Goal: Task Accomplishment & Management: Manage account settings

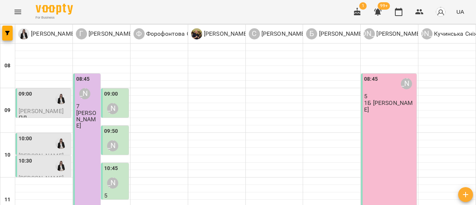
scroll to position [37, 0]
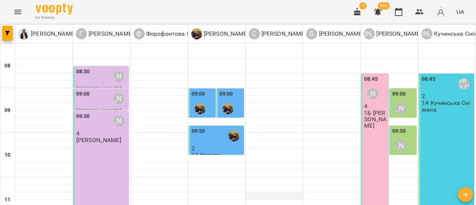
scroll to position [186, 0]
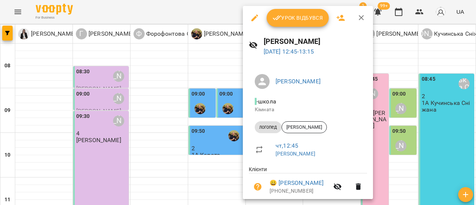
click at [283, 18] on span "Урок відбувся" at bounding box center [297, 17] width 51 height 9
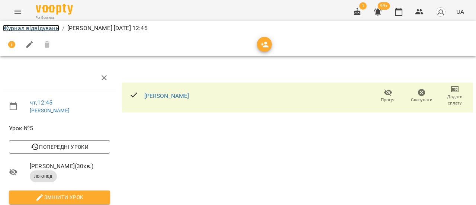
click at [35, 29] on link "Журнал відвідувань" at bounding box center [31, 28] width 56 height 7
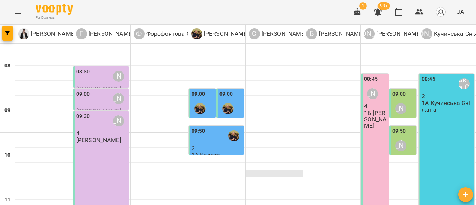
scroll to position [223, 0]
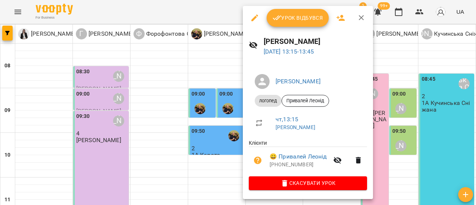
click at [305, 18] on span "Урок відбувся" at bounding box center [297, 17] width 51 height 9
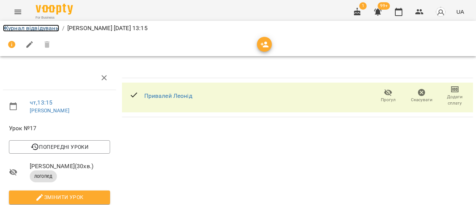
click at [40, 28] on link "Журнал відвідувань" at bounding box center [31, 28] width 56 height 7
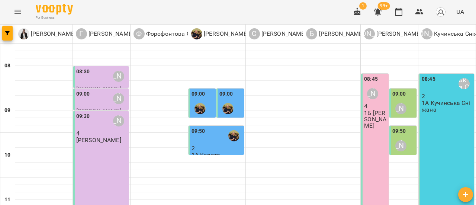
scroll to position [223, 0]
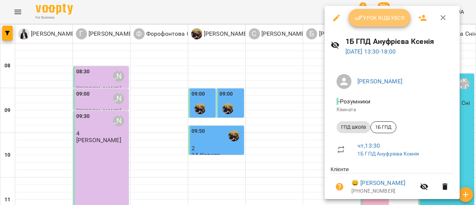
click at [372, 20] on span "Урок відбувся" at bounding box center [379, 17] width 51 height 9
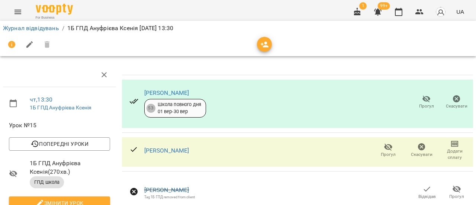
scroll to position [181, 0]
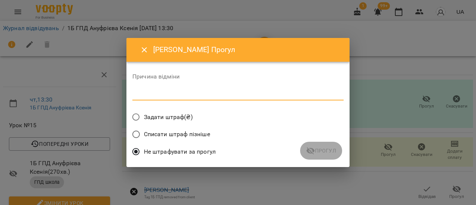
click at [236, 91] on textarea at bounding box center [237, 94] width 211 height 7
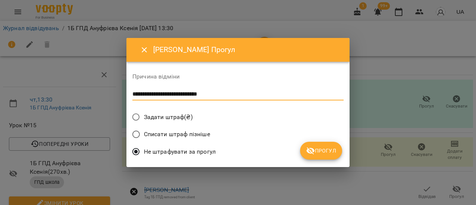
type textarea "**********"
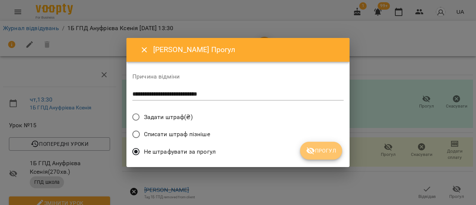
click at [331, 146] on span "Прогул" at bounding box center [321, 150] width 30 height 9
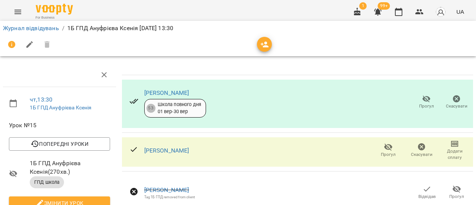
scroll to position [0, 0]
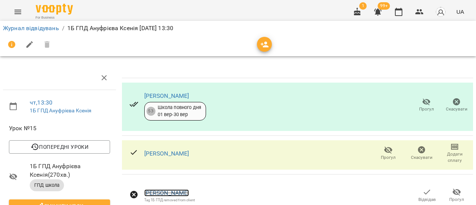
click at [174, 192] on link "[PERSON_NAME]" at bounding box center [166, 192] width 45 height 7
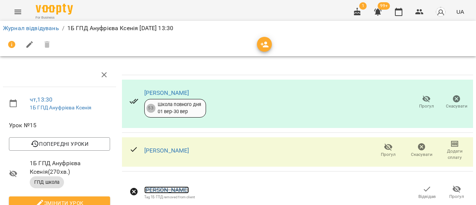
scroll to position [187, 0]
click at [31, 25] on link "Журнал відвідувань" at bounding box center [31, 28] width 56 height 7
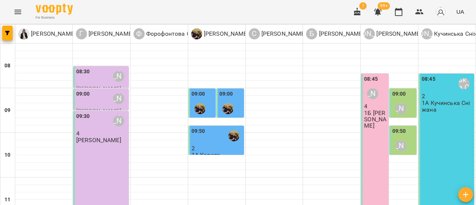
scroll to position [297, 0]
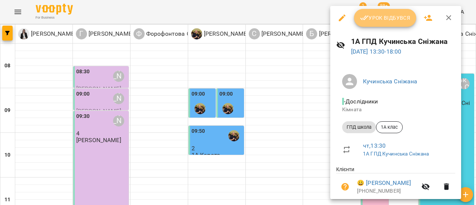
click at [399, 17] on span "Урок відбувся" at bounding box center [385, 17] width 51 height 9
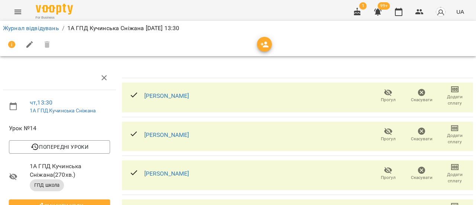
click at [383, 95] on icon "button" at bounding box center [387, 92] width 9 height 9
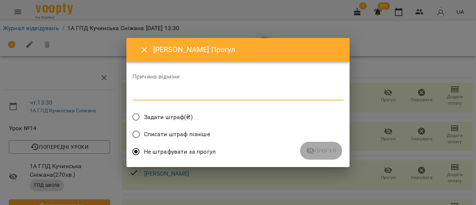
click at [262, 96] on textarea at bounding box center [237, 94] width 211 height 7
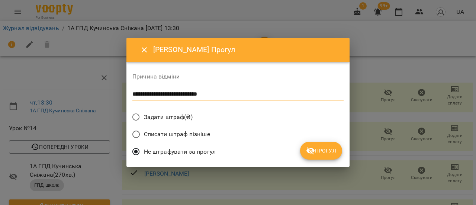
type textarea "**********"
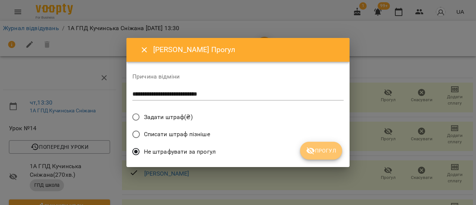
click at [322, 151] on span "Прогул" at bounding box center [321, 150] width 30 height 9
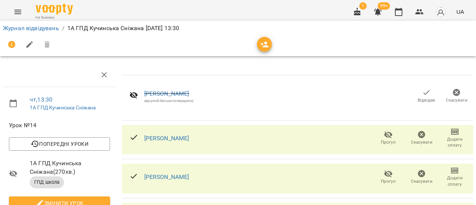
scroll to position [37, 0]
click at [380, 178] on span "Прогул" at bounding box center [387, 181] width 15 height 6
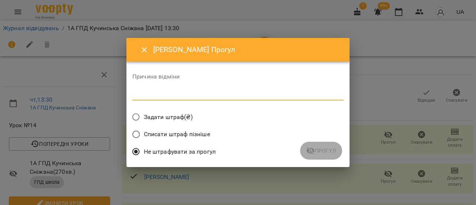
click at [175, 93] on textarea at bounding box center [237, 94] width 211 height 7
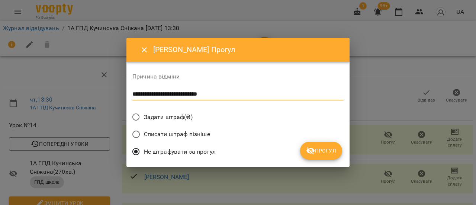
type textarea "**********"
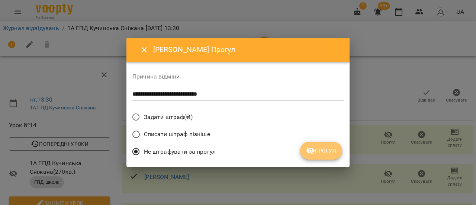
click at [314, 150] on icon "submit" at bounding box center [310, 150] width 8 height 7
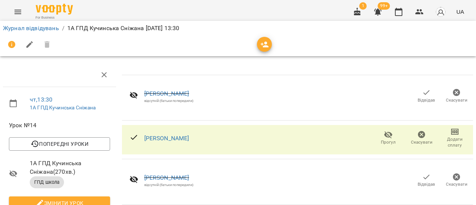
scroll to position [74, 0]
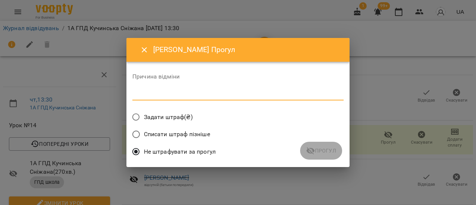
click at [214, 95] on textarea at bounding box center [237, 94] width 211 height 7
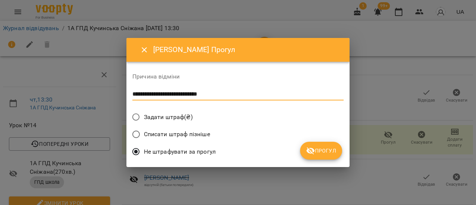
type textarea "**********"
click at [333, 151] on span "Прогул" at bounding box center [321, 150] width 30 height 9
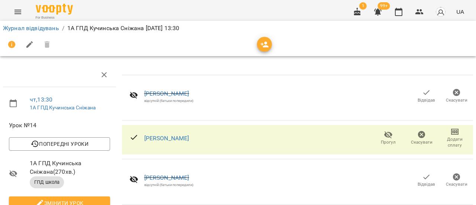
scroll to position [151, 0]
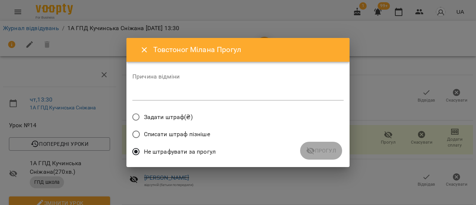
click at [219, 96] on textarea at bounding box center [237, 94] width 211 height 7
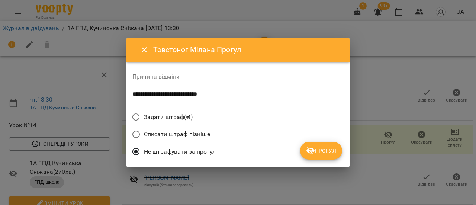
type textarea "**********"
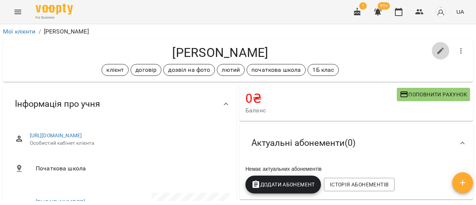
click at [436, 51] on icon "button" at bounding box center [440, 50] width 9 height 9
select select "**"
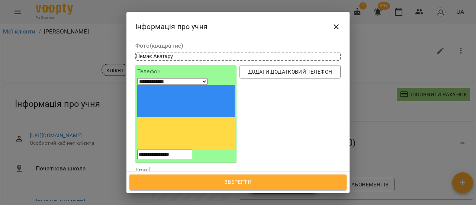
scroll to position [74, 0]
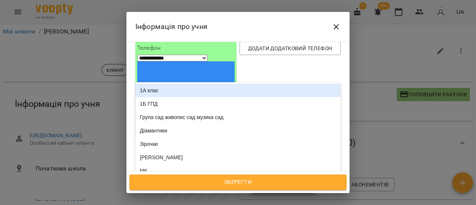
click at [327, 201] on div at bounding box center [333, 207] width 13 height 13
type input "*"
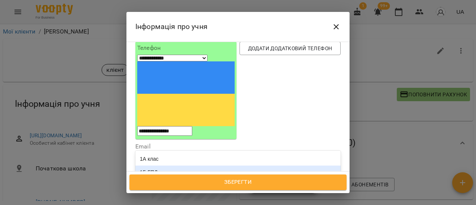
click at [232, 165] on div "1Б ГПД" at bounding box center [237, 171] width 205 height 13
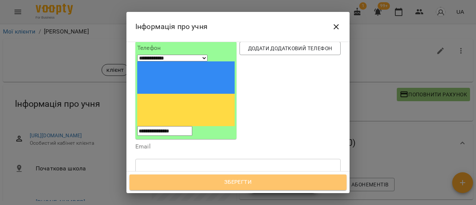
click at [291, 181] on span "Зберегти" at bounding box center [237, 182] width 201 height 10
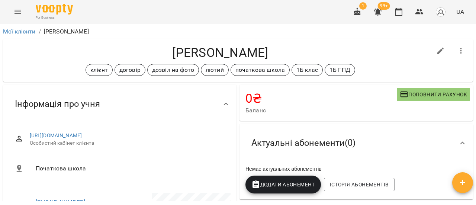
click at [15, 9] on icon "Menu" at bounding box center [17, 11] width 9 height 9
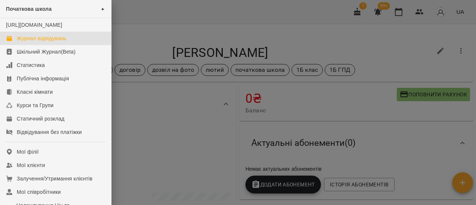
click at [35, 42] on div "Журнал відвідувань" at bounding box center [41, 38] width 49 height 7
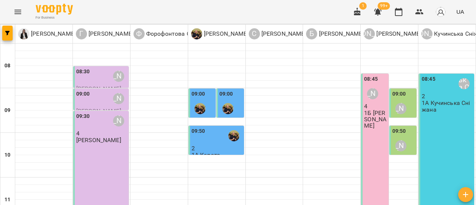
scroll to position [223, 0]
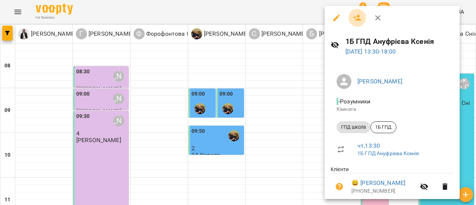
click at [360, 19] on icon "button" at bounding box center [357, 17] width 9 height 9
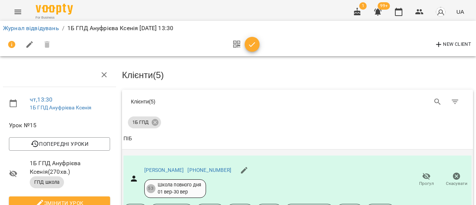
scroll to position [186, 0]
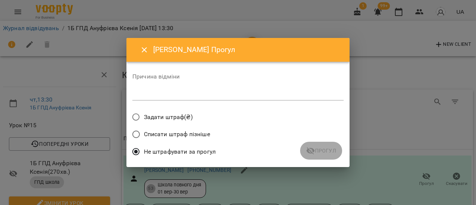
click at [212, 95] on textarea at bounding box center [237, 94] width 211 height 7
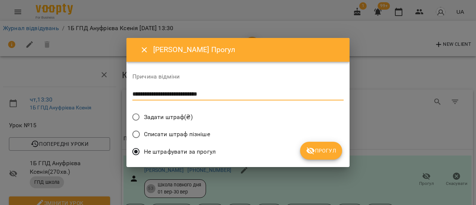
type textarea "**********"
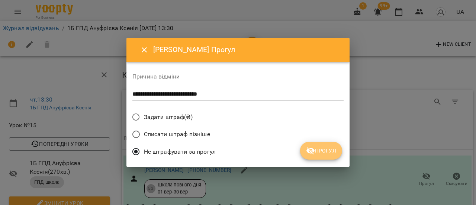
click at [323, 149] on span "Прогул" at bounding box center [321, 150] width 30 height 9
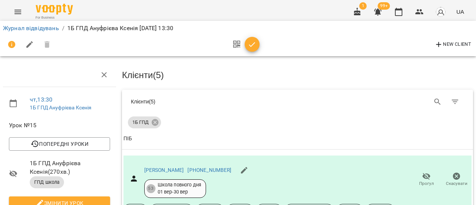
scroll to position [372, 0]
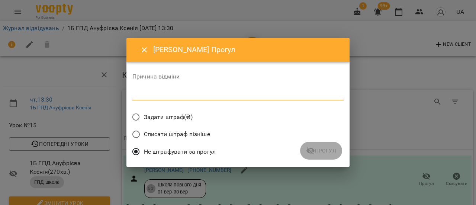
click at [273, 97] on textarea at bounding box center [237, 94] width 211 height 7
type textarea "*******"
click at [322, 155] on button "Прогул" at bounding box center [321, 151] width 42 height 18
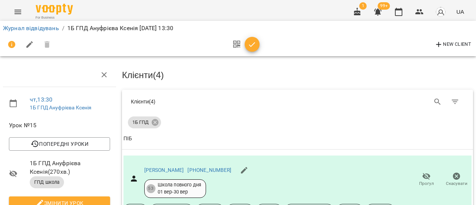
scroll to position [0, 0]
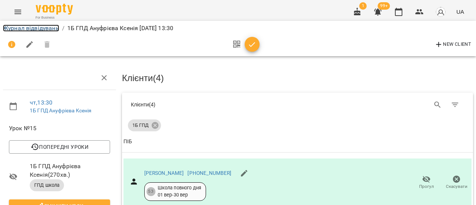
click at [36, 29] on link "Журнал відвідувань" at bounding box center [31, 28] width 56 height 7
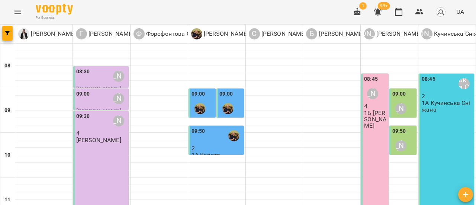
scroll to position [297, 0]
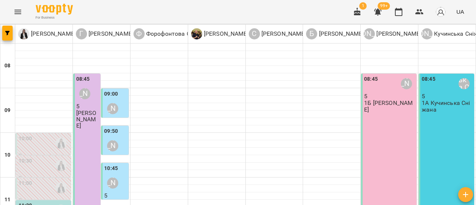
scroll to position [149, 0]
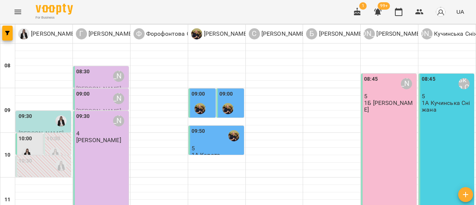
scroll to position [74, 0]
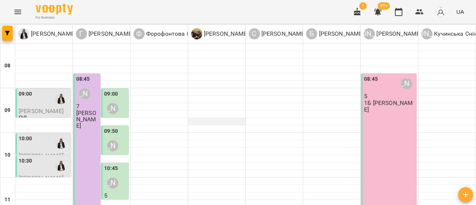
scroll to position [149, 0]
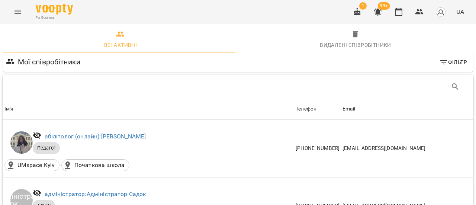
scroll to position [1529, 0]
click at [21, 13] on icon "Menu" at bounding box center [17, 11] width 9 height 9
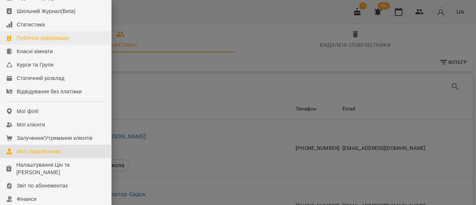
scroll to position [74, 0]
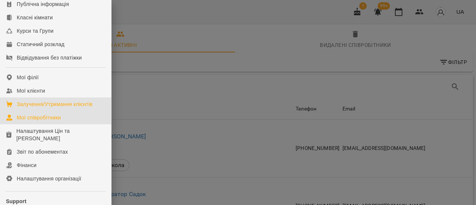
click at [61, 108] on div "Залучення/Утримання клієнтів" at bounding box center [55, 103] width 76 height 7
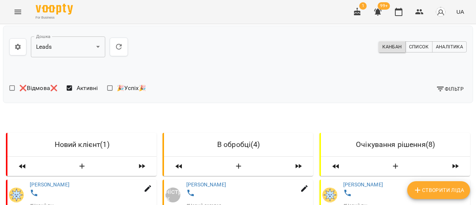
scroll to position [297, 0]
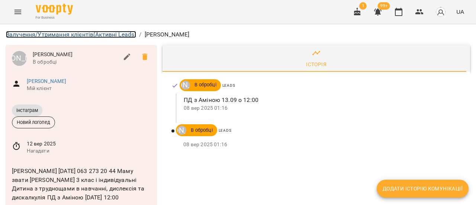
click at [27, 35] on link "Залучення/Утримання клієнтів (Активні Leads)" at bounding box center [71, 34] width 130 height 7
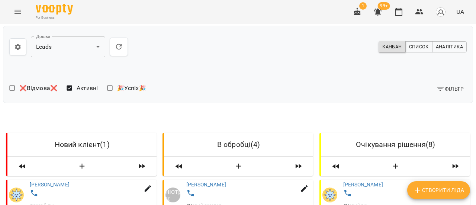
scroll to position [111, 0]
click at [365, 181] on link "[PERSON_NAME]" at bounding box center [363, 184] width 40 height 6
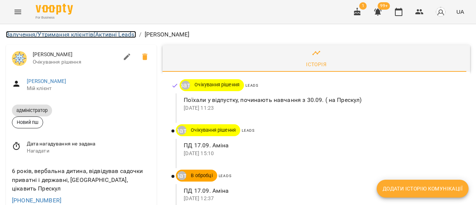
click at [29, 32] on link "Залучення/Утримання клієнтів (Активні Leads)" at bounding box center [71, 34] width 130 height 7
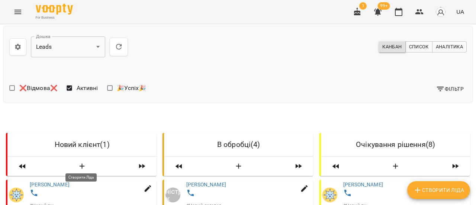
scroll to position [111, 0]
click at [55, 187] on div at bounding box center [93, 194] width 131 height 14
click at [54, 181] on link "[PERSON_NAME]" at bounding box center [50, 184] width 40 height 6
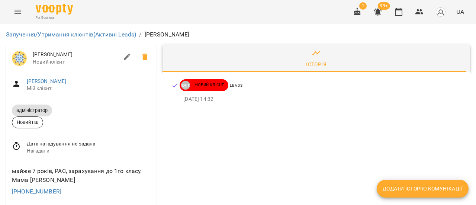
click at [128, 55] on icon "button" at bounding box center [127, 56] width 9 height 9
select select "**"
select select "**********"
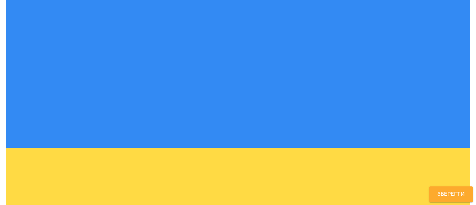
scroll to position [149, 0]
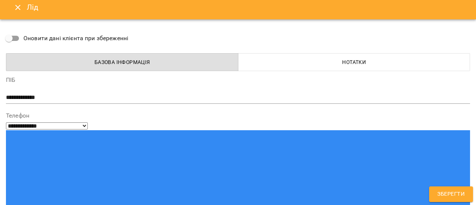
scroll to position [0, 0]
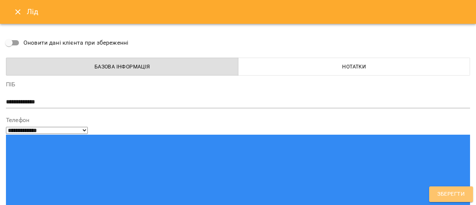
click at [455, 194] on span "Зберегти" at bounding box center [450, 194] width 27 height 10
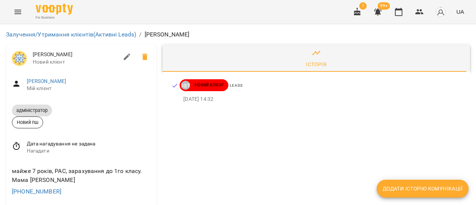
click at [173, 84] on icon at bounding box center [174, 85] width 7 height 7
click at [171, 84] on icon at bounding box center [174, 85] width 7 height 7
click at [11, 33] on link "Залучення/Утримання клієнтів (Активні Leads)" at bounding box center [71, 34] width 130 height 7
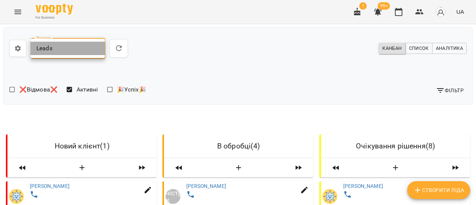
click at [99, 49] on li "Leads" at bounding box center [67, 48] width 74 height 13
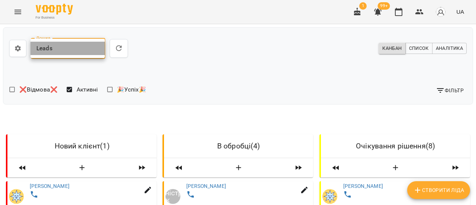
click at [99, 49] on li "Leads" at bounding box center [67, 48] width 74 height 13
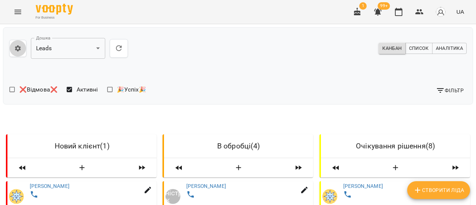
click at [10, 49] on button "button" at bounding box center [17, 48] width 17 height 17
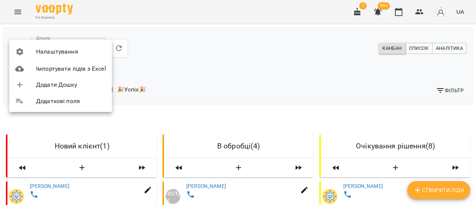
click at [218, 62] on div at bounding box center [238, 102] width 476 height 205
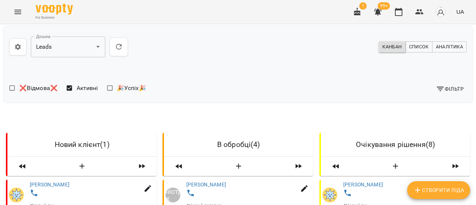
scroll to position [223, 0]
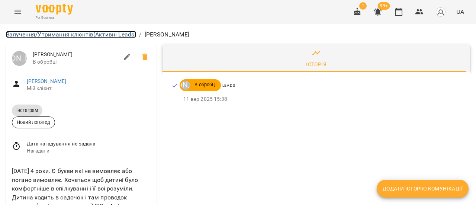
click at [16, 36] on link "Залучення/Утримання клієнтів (Активні Leads)" at bounding box center [71, 34] width 130 height 7
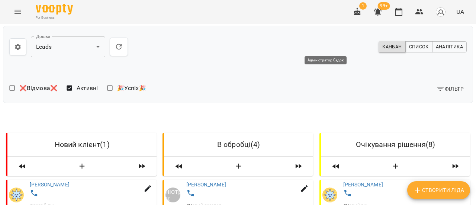
scroll to position [574, 0]
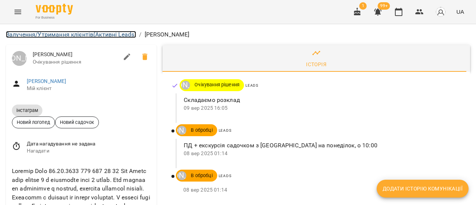
click at [49, 32] on link "Залучення/Утримання клієнтів (Активні Leads)" at bounding box center [71, 34] width 130 height 7
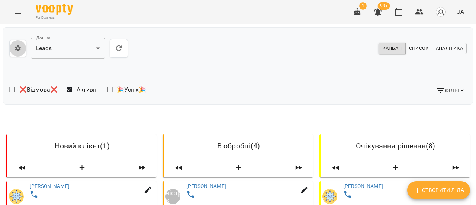
click at [17, 52] on button "button" at bounding box center [17, 48] width 17 height 17
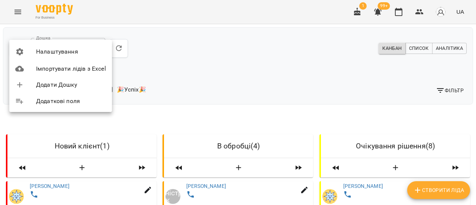
click at [121, 49] on div at bounding box center [238, 102] width 476 height 205
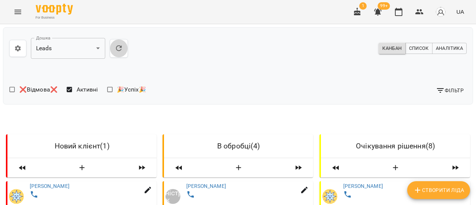
click at [115, 48] on icon "button" at bounding box center [118, 48] width 9 height 9
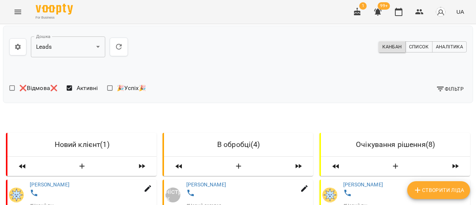
scroll to position [111, 0]
click at [54, 181] on link "[PERSON_NAME]" at bounding box center [50, 184] width 40 height 6
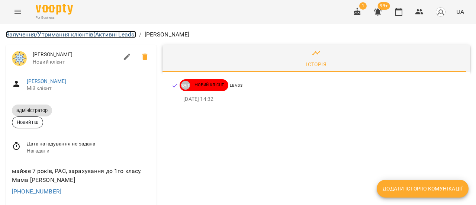
click at [61, 35] on link "Залучення/Утримання клієнтів (Активні Leads)" at bounding box center [71, 34] width 130 height 7
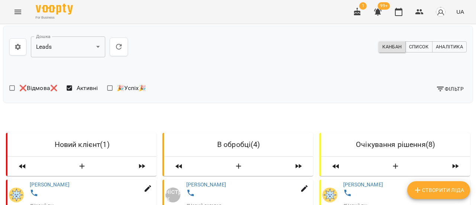
scroll to position [16, 0]
click at [447, 84] on span "Фільтр" at bounding box center [449, 88] width 28 height 9
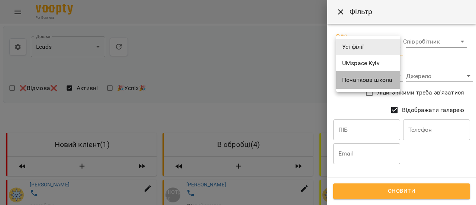
click at [375, 81] on span "Початкова школа" at bounding box center [368, 79] width 52 height 9
type input "**********"
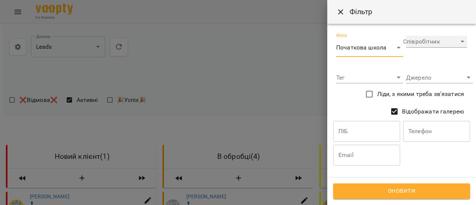
click at [454, 41] on select "**********" at bounding box center [436, 42] width 61 height 12
select select "**********"
click at [406, 36] on select "**********" at bounding box center [436, 42] width 61 height 12
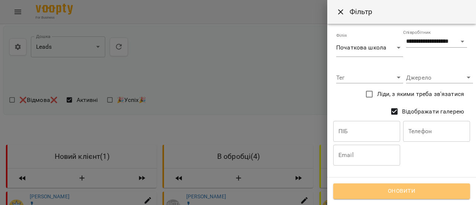
click at [430, 190] on span "Оновити" at bounding box center [401, 191] width 120 height 10
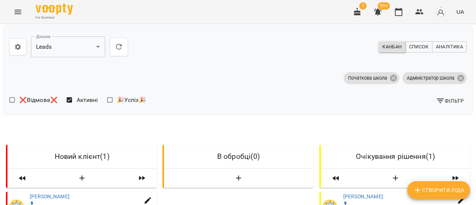
scroll to position [15, 0]
click at [457, 74] on icon at bounding box center [460, 77] width 7 height 7
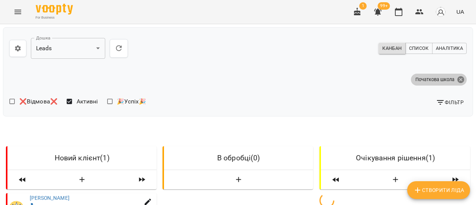
click at [457, 79] on icon at bounding box center [460, 79] width 7 height 7
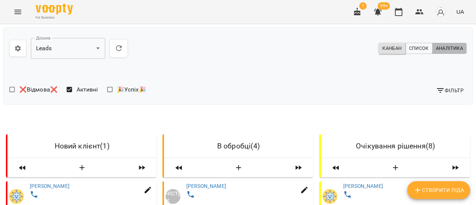
click at [441, 47] on span "Аналітика" at bounding box center [448, 48] width 27 height 8
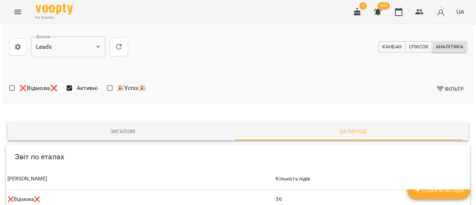
scroll to position [120, 0]
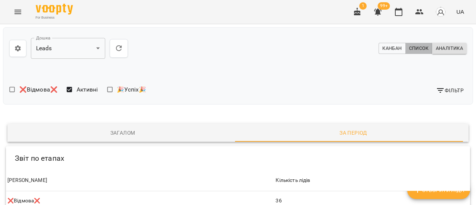
click at [411, 48] on span "Список" at bounding box center [419, 48] width 20 height 8
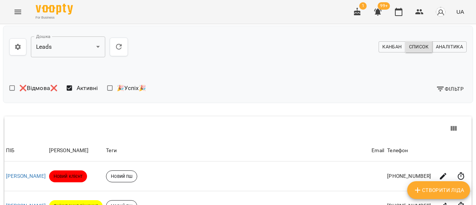
scroll to position [111, 0]
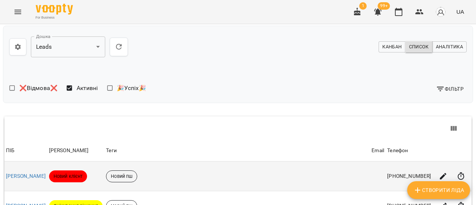
click at [440, 173] on icon "button" at bounding box center [443, 176] width 7 height 7
select select "**"
select select "**********"
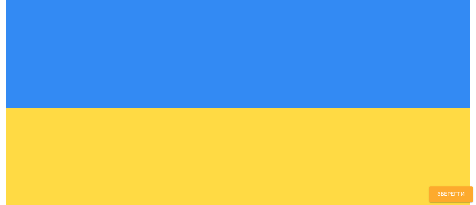
scroll to position [0, 0]
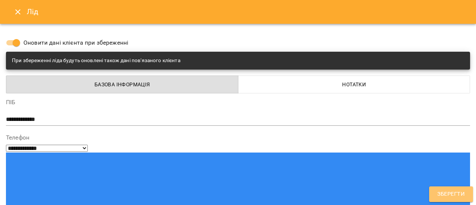
click at [444, 194] on span "Зберегти" at bounding box center [450, 194] width 27 height 10
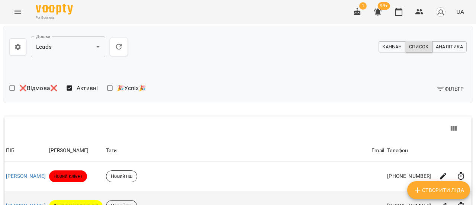
scroll to position [186, 0]
click at [440, 203] on icon "button" at bounding box center [443, 206] width 7 height 7
select select "**"
select select "**********"
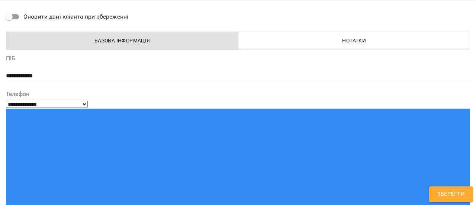
scroll to position [0, 0]
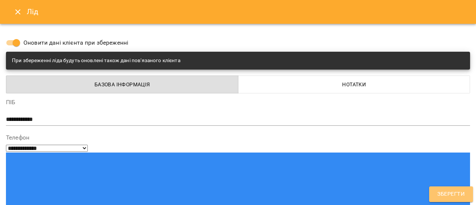
click at [446, 192] on span "Зберегти" at bounding box center [450, 194] width 27 height 10
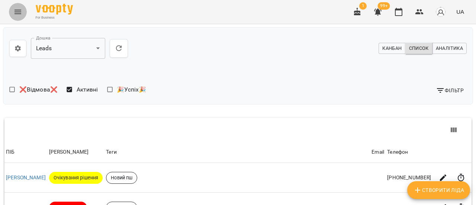
click at [17, 10] on icon "Menu" at bounding box center [17, 12] width 7 height 4
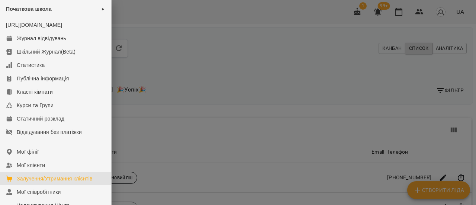
click at [61, 182] on div "Залучення/Утримання клієнтів" at bounding box center [55, 178] width 76 height 7
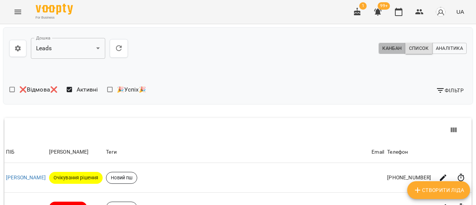
click at [386, 50] on span "Канбан" at bounding box center [391, 48] width 19 height 8
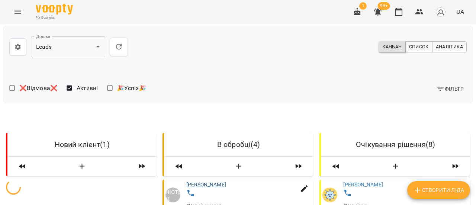
scroll to position [111, 0]
click at [58, 181] on link "[PERSON_NAME]" at bounding box center [50, 184] width 40 height 6
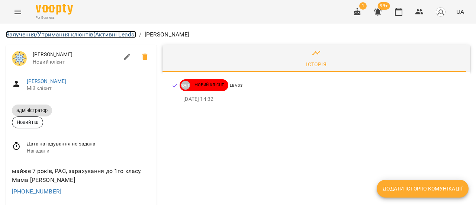
click at [34, 33] on link "Залучення/Утримання клієнтів (Активні Leads)" at bounding box center [71, 34] width 130 height 7
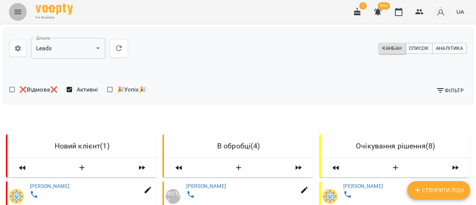
click at [13, 9] on icon "Menu" at bounding box center [17, 11] width 9 height 9
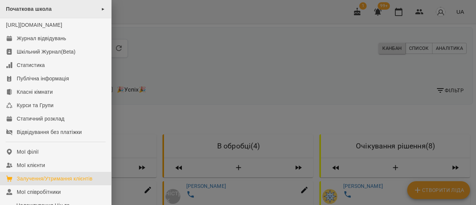
click at [61, 10] on div "Початкова школа ►" at bounding box center [55, 9] width 111 height 18
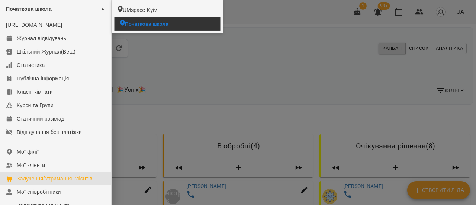
click at [134, 25] on span "Початкова школа" at bounding box center [146, 23] width 43 height 7
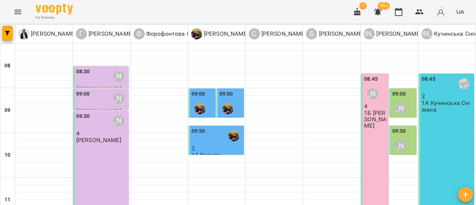
click at [441, 15] on img "button" at bounding box center [440, 12] width 10 height 10
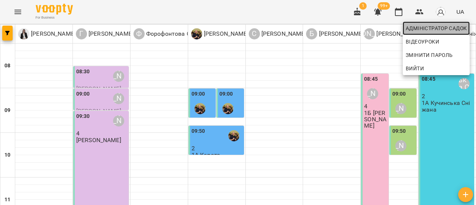
click at [444, 27] on span "Адміністратор Садок" at bounding box center [435, 28] width 61 height 9
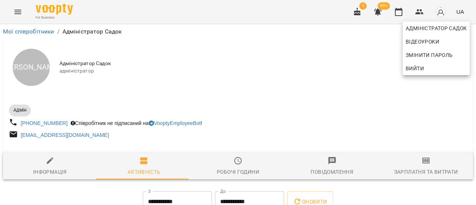
click at [44, 31] on div at bounding box center [238, 102] width 476 height 205
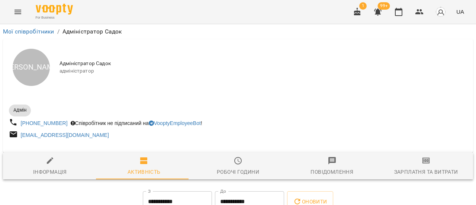
click at [441, 12] on img "button" at bounding box center [440, 12] width 10 height 10
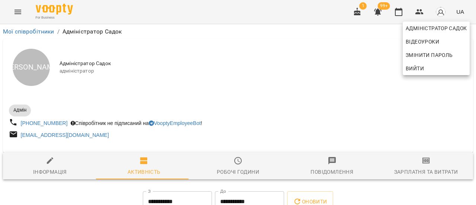
click at [16, 28] on div at bounding box center [238, 102] width 476 height 205
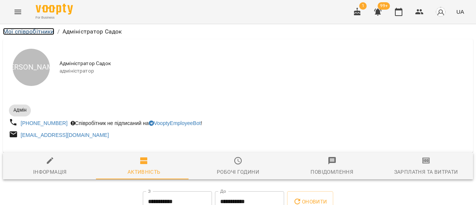
click at [17, 32] on link "Мої співробітники" at bounding box center [28, 31] width 51 height 7
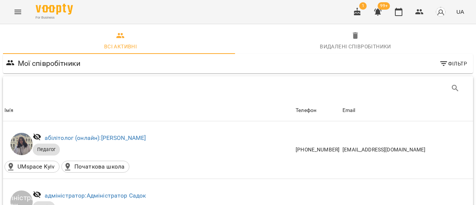
click at [14, 10] on icon "Menu" at bounding box center [17, 11] width 9 height 9
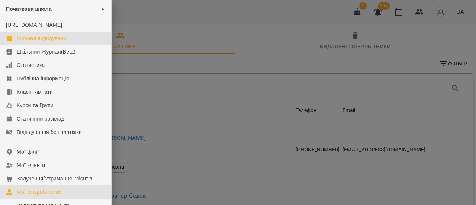
click at [39, 42] on div "Журнал відвідувань" at bounding box center [41, 38] width 49 height 7
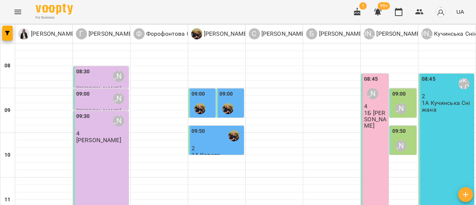
click at [379, 11] on icon "button" at bounding box center [377, 12] width 7 height 7
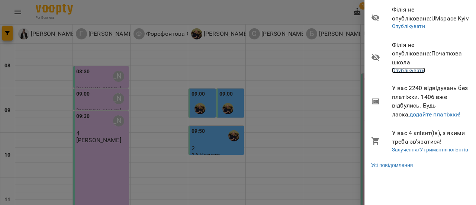
click at [413, 67] on link "Опублікувати" at bounding box center [408, 70] width 33 height 6
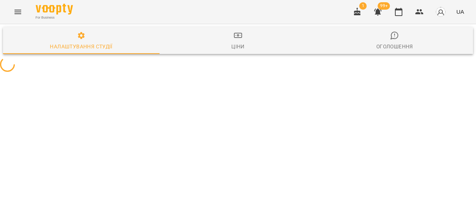
select select "**"
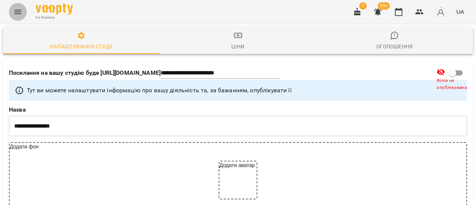
click at [14, 12] on icon "Menu" at bounding box center [17, 11] width 9 height 9
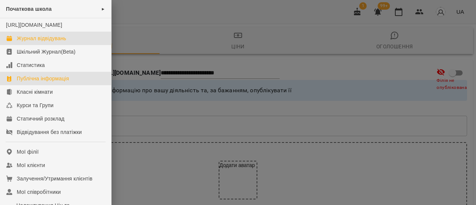
click at [32, 42] on div "Журнал відвідувань" at bounding box center [41, 38] width 49 height 7
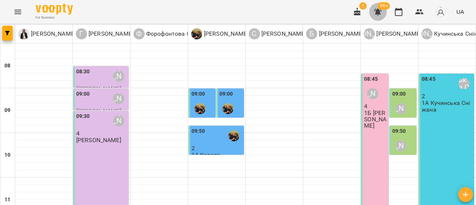
click at [380, 10] on icon "button" at bounding box center [377, 11] width 9 height 9
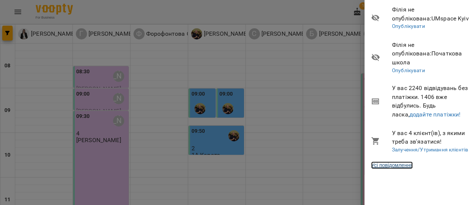
click at [403, 161] on link "Усі повідомлення" at bounding box center [392, 164] width 42 height 7
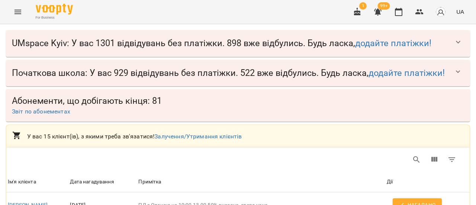
click at [379, 9] on span "99+" at bounding box center [384, 5] width 12 height 7
click at [383, 76] on link "додайте платіжки!" at bounding box center [406, 73] width 76 height 10
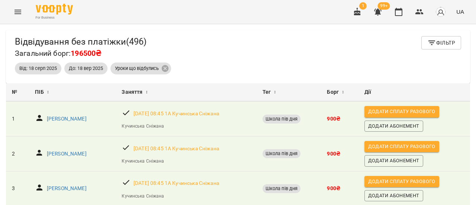
click at [15, 13] on icon "Menu" at bounding box center [17, 12] width 7 height 4
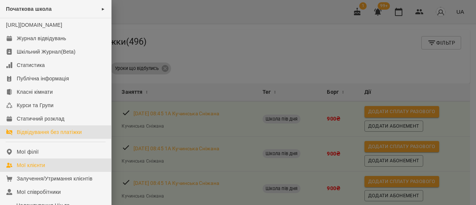
click at [33, 169] on div "Мої клієнти" at bounding box center [31, 164] width 28 height 7
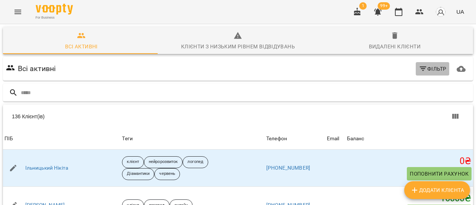
click at [427, 66] on span "Фільтр" at bounding box center [432, 68] width 28 height 9
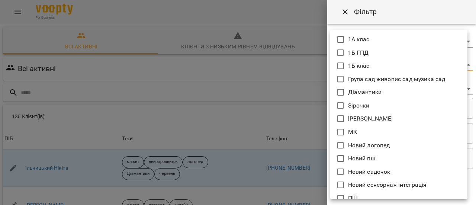
click at [456, 65] on body "For Business 1 99+ UA Всі активні Клієнти з низьким рівнем відвідувань Видалені…" at bounding box center [238, 193] width 476 height 387
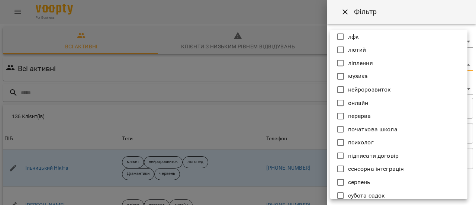
scroll to position [520, 0]
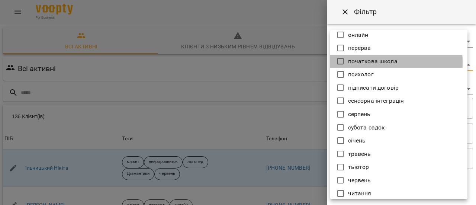
click at [343, 62] on icon at bounding box center [340, 61] width 7 height 7
type input "**********"
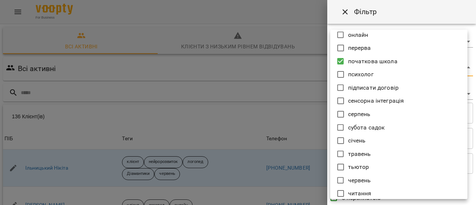
click at [305, 67] on div at bounding box center [238, 102] width 476 height 205
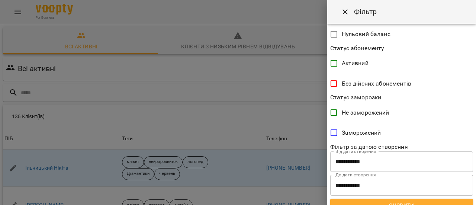
scroll to position [214, 0]
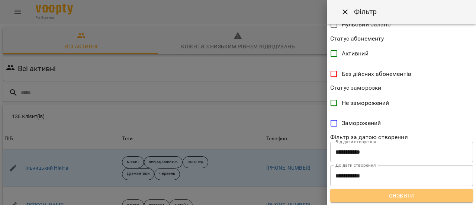
click at [407, 196] on span "Оновити" at bounding box center [401, 195] width 131 height 9
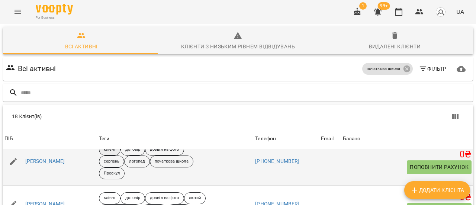
scroll to position [223, 0]
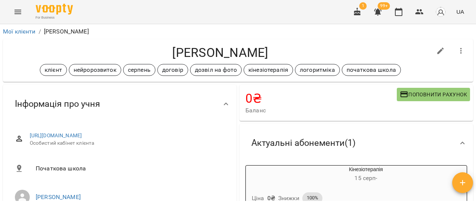
click at [13, 11] on icon "Menu" at bounding box center [17, 11] width 9 height 9
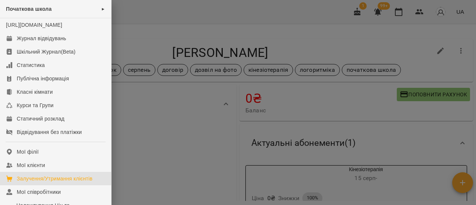
click at [53, 182] on div "Залучення/Утримання клієнтів" at bounding box center [55, 178] width 76 height 7
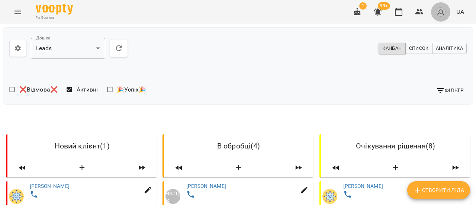
click at [441, 14] on img "button" at bounding box center [440, 12] width 10 height 10
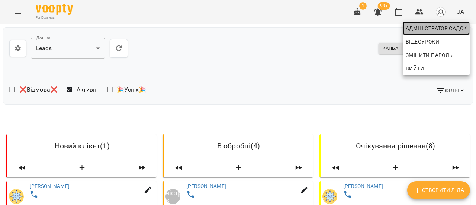
click at [434, 26] on span "Адміністратор Садок" at bounding box center [435, 28] width 61 height 9
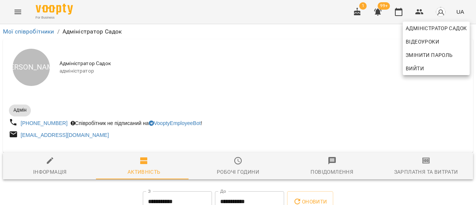
click at [114, 62] on div at bounding box center [238, 102] width 476 height 205
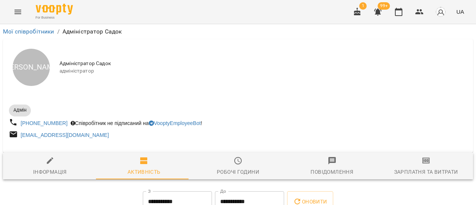
click at [107, 63] on span "Адміністратор Садок" at bounding box center [262, 63] width 407 height 7
click at [112, 63] on span "Адміністратор Садок" at bounding box center [262, 63] width 407 height 7
click at [110, 64] on span "Адміністратор Садок" at bounding box center [262, 63] width 407 height 7
click at [36, 168] on div "Інформація" at bounding box center [50, 171] width 34 height 9
select select "**"
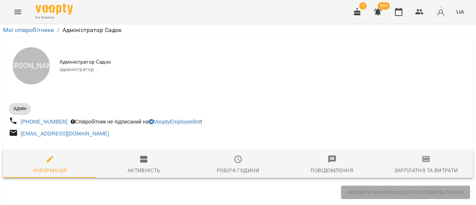
scroll to position [111, 0]
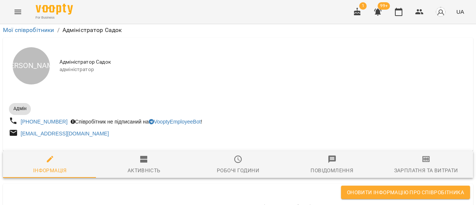
scroll to position [297, 0]
type input "**********"
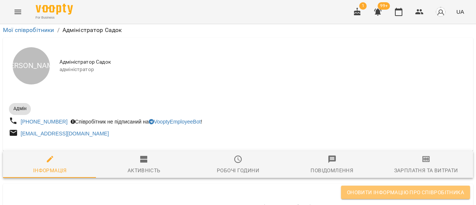
click at [364, 193] on span "Оновити інформацію про співробітника" at bounding box center [405, 192] width 117 height 9
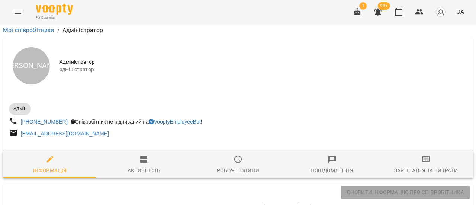
scroll to position [0, 0]
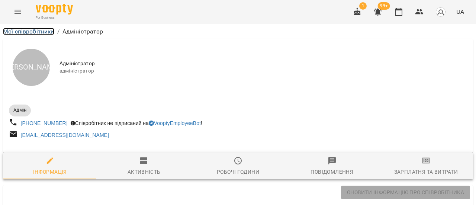
click at [39, 30] on link "Мої співробітники" at bounding box center [28, 31] width 51 height 7
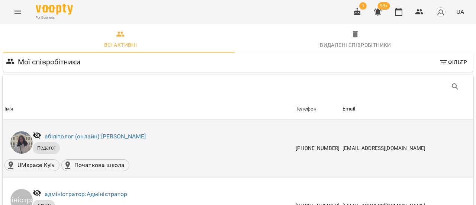
scroll to position [74, 0]
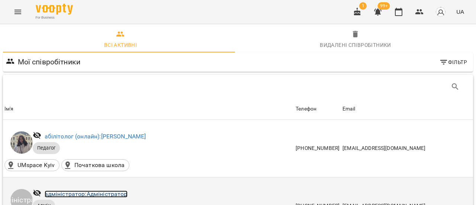
click at [94, 190] on link "адміністратор: Адміністратор" at bounding box center [86, 193] width 83 height 7
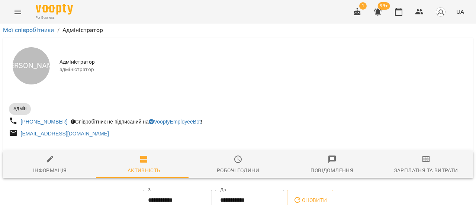
scroll to position [74, 0]
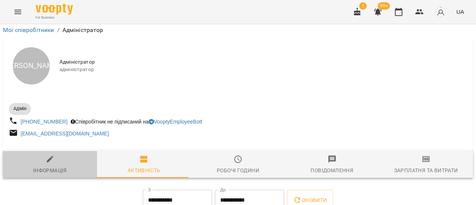
click at [54, 166] on div "Інформація" at bounding box center [50, 170] width 34 height 9
select select "**"
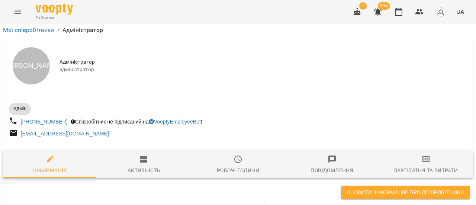
type input "**********"
click at [390, 193] on span "Оновити інформацію про співробітника" at bounding box center [405, 192] width 117 height 9
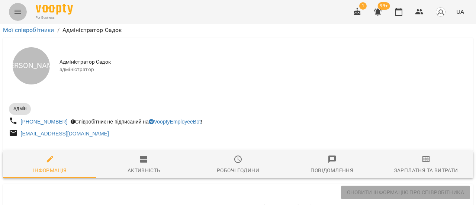
click at [17, 11] on icon "Menu" at bounding box center [17, 11] width 9 height 9
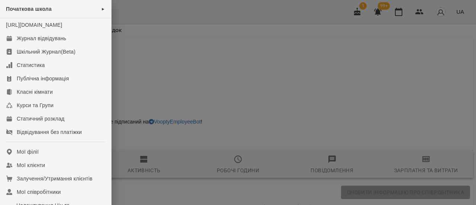
click at [195, 12] on div at bounding box center [238, 102] width 476 height 205
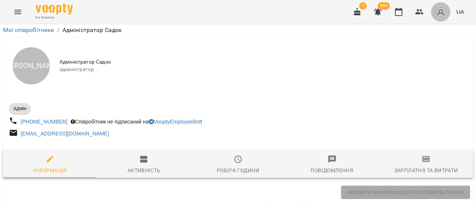
click at [445, 10] on img "button" at bounding box center [440, 12] width 10 height 10
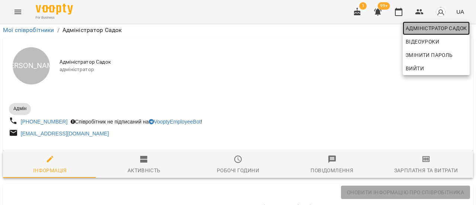
click at [445, 25] on span "Адміністратор Садок" at bounding box center [435, 28] width 61 height 9
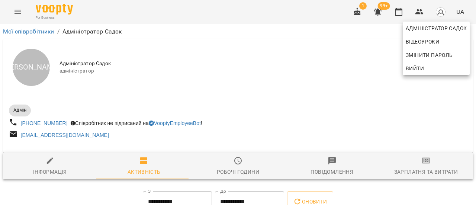
click at [15, 10] on div at bounding box center [238, 102] width 476 height 205
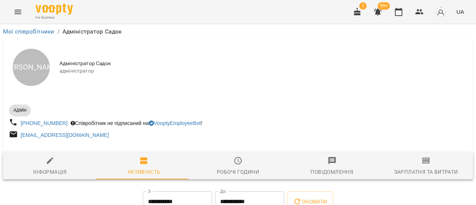
click at [440, 13] on img "button" at bounding box center [440, 12] width 10 height 10
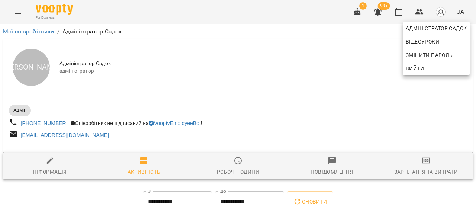
click at [15, 33] on div at bounding box center [238, 102] width 476 height 205
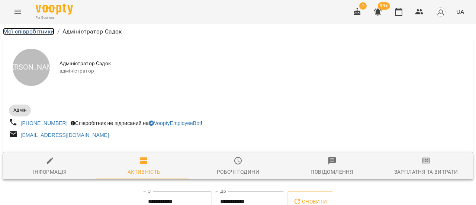
click at [23, 30] on link "Мої співробітники" at bounding box center [28, 31] width 51 height 7
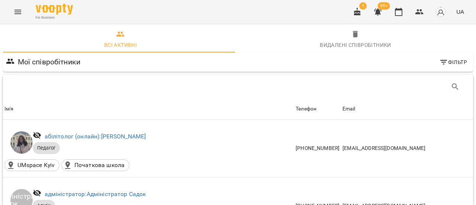
scroll to position [1189, 0]
click at [18, 10] on icon "Menu" at bounding box center [17, 12] width 7 height 4
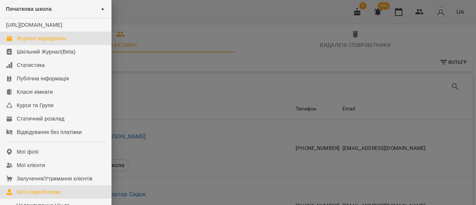
click at [42, 42] on div "Журнал відвідувань" at bounding box center [41, 38] width 49 height 7
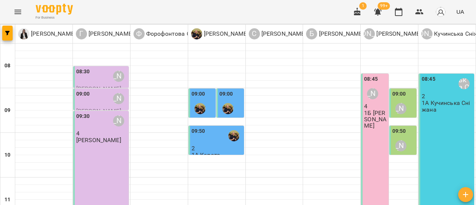
scroll to position [14, 0]
click at [417, 12] on icon "button" at bounding box center [419, 11] width 9 height 9
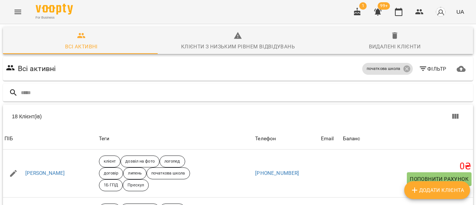
click at [444, 10] on img "button" at bounding box center [440, 12] width 10 height 10
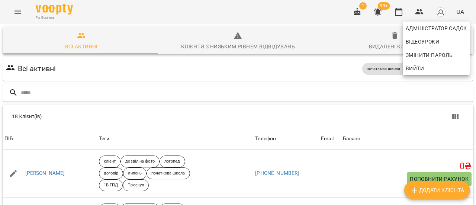
click at [438, 12] on div at bounding box center [238, 102] width 476 height 205
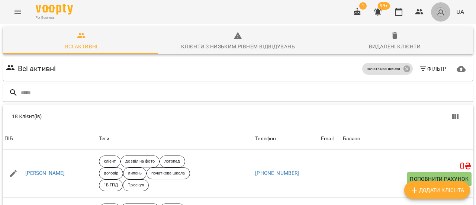
click at [438, 12] on img "button" at bounding box center [440, 12] width 10 height 10
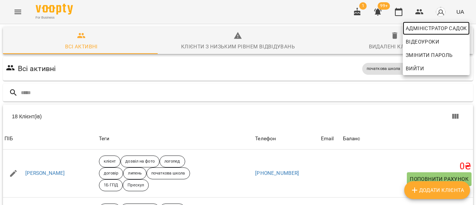
click at [438, 26] on span "Адміністратор Садок" at bounding box center [435, 28] width 61 height 9
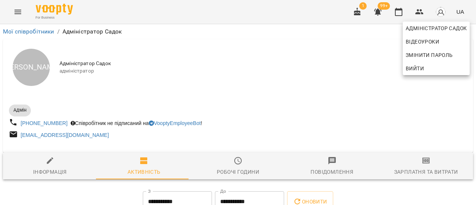
click at [46, 169] on div at bounding box center [238, 102] width 476 height 205
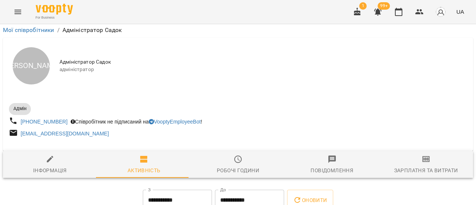
scroll to position [92, 0]
click at [140, 166] on div "Активність" at bounding box center [143, 170] width 33 height 9
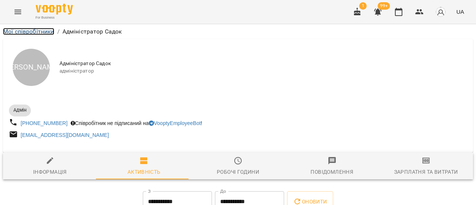
click at [8, 33] on link "Мої співробітники" at bounding box center [28, 31] width 51 height 7
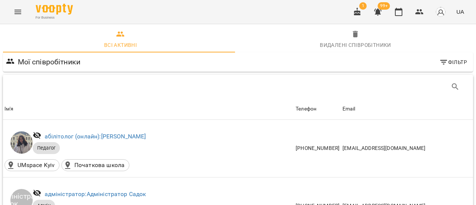
scroll to position [186, 0]
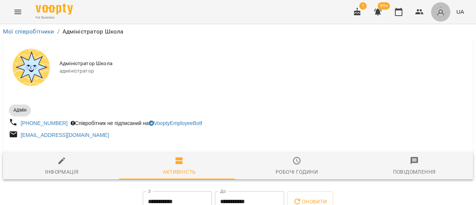
click at [442, 12] on img "button" at bounding box center [440, 12] width 10 height 10
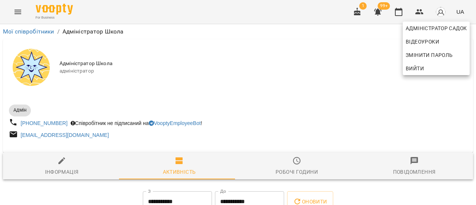
click at [224, 72] on div at bounding box center [238, 102] width 476 height 205
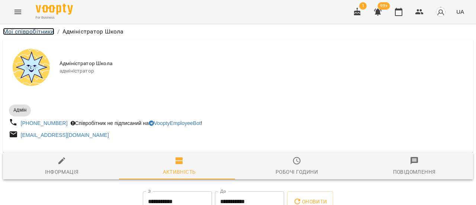
click at [37, 32] on link "Мої співробітники" at bounding box center [28, 31] width 51 height 7
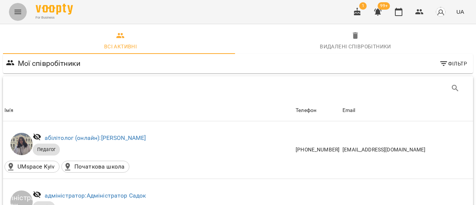
click at [18, 10] on icon "Menu" at bounding box center [17, 12] width 7 height 4
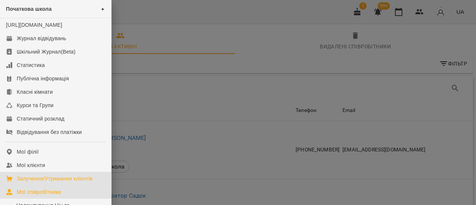
click at [31, 182] on div "Залучення/Утримання клієнтів" at bounding box center [55, 178] width 76 height 7
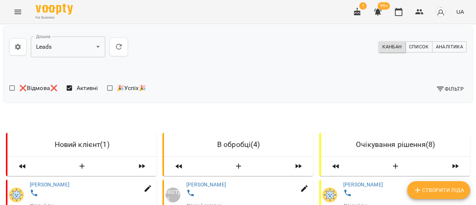
scroll to position [74, 0]
click at [17, 14] on icon "Menu" at bounding box center [17, 12] width 7 height 4
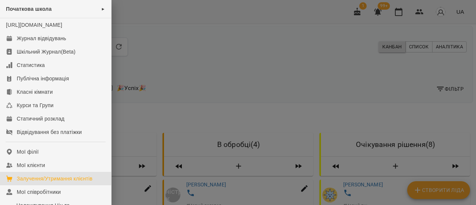
click at [250, 11] on div at bounding box center [238, 102] width 476 height 205
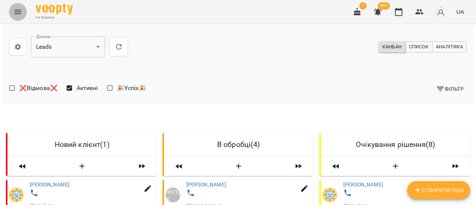
click at [20, 15] on icon "Menu" at bounding box center [17, 11] width 9 height 9
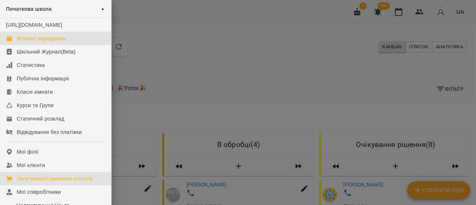
click at [45, 42] on div "Журнал відвідувань" at bounding box center [41, 38] width 49 height 7
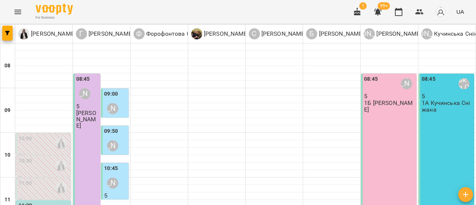
scroll to position [149, 0]
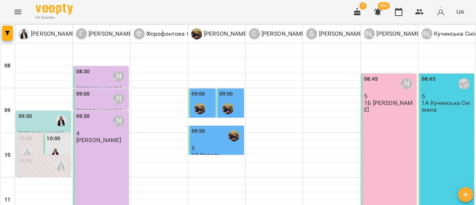
scroll to position [74, 0]
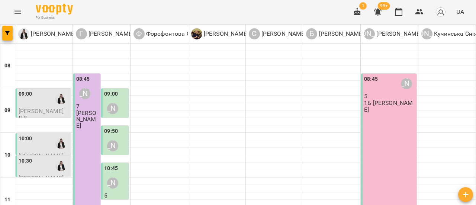
scroll to position [186, 0]
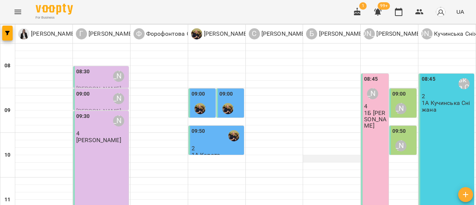
scroll to position [74, 0]
